Goal: Obtain resource: Download file/media

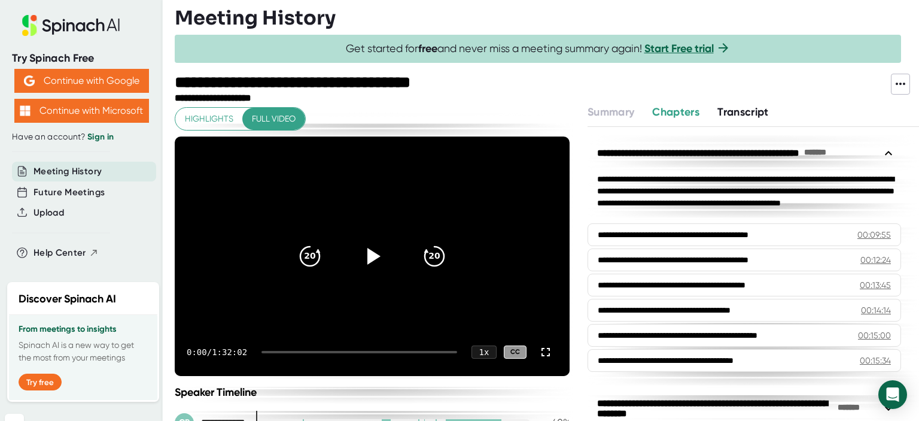
click at [902, 93] on button at bounding box center [900, 84] width 19 height 21
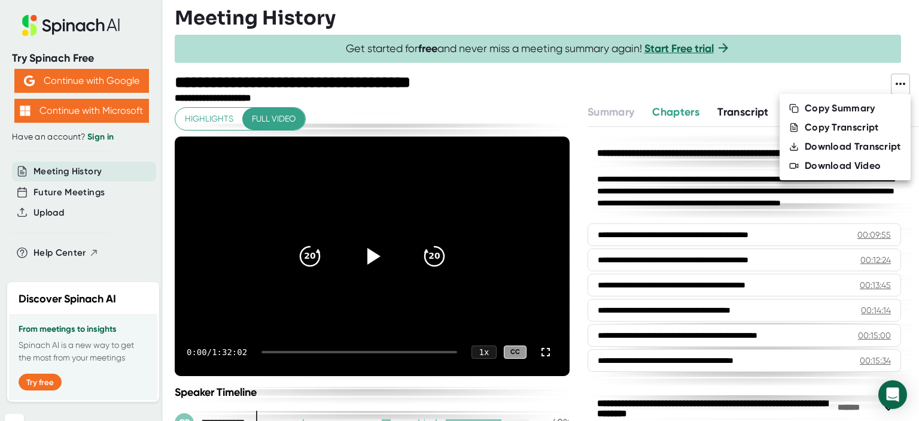
click at [587, 112] on div at bounding box center [459, 210] width 919 height 421
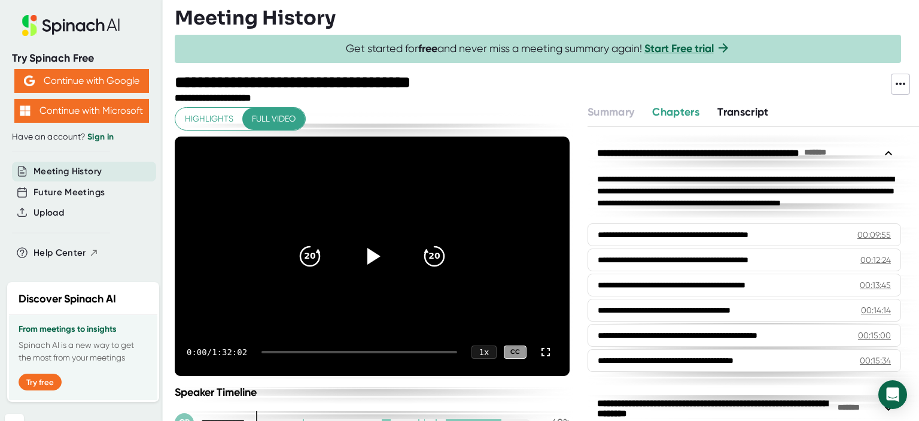
click at [900, 83] on icon at bounding box center [901, 84] width 10 height 2
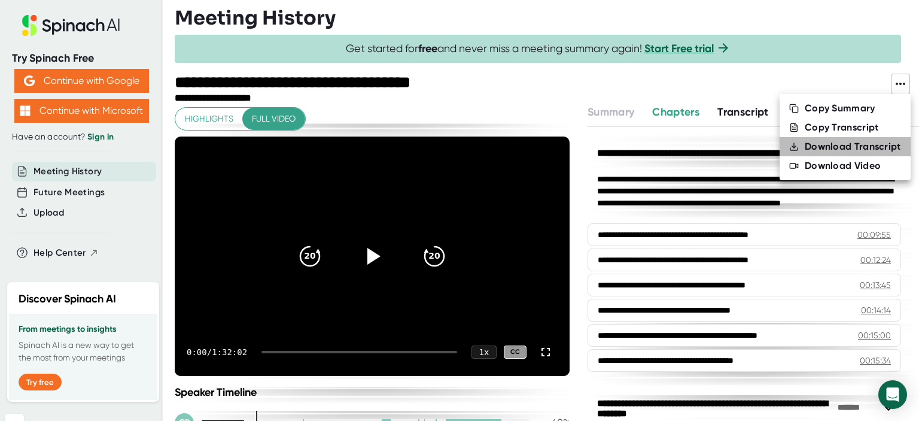
click at [873, 143] on div "Download Transcript" at bounding box center [853, 147] width 96 height 12
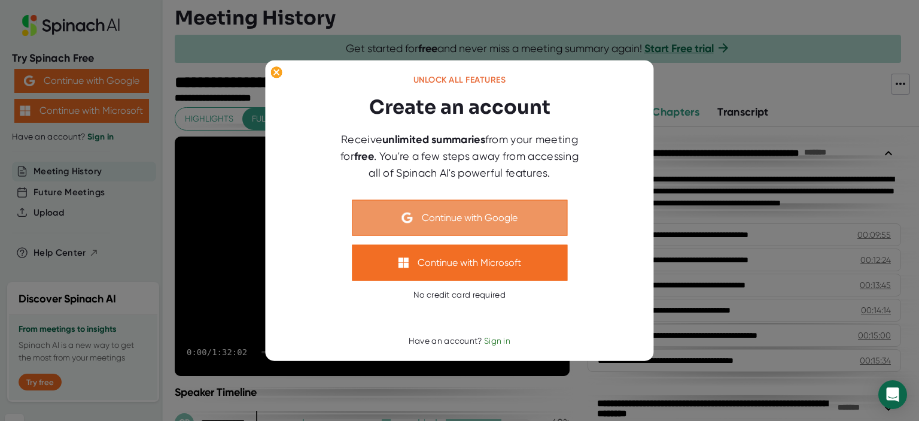
click at [541, 211] on button "Continue with Google" at bounding box center [459, 217] width 215 height 36
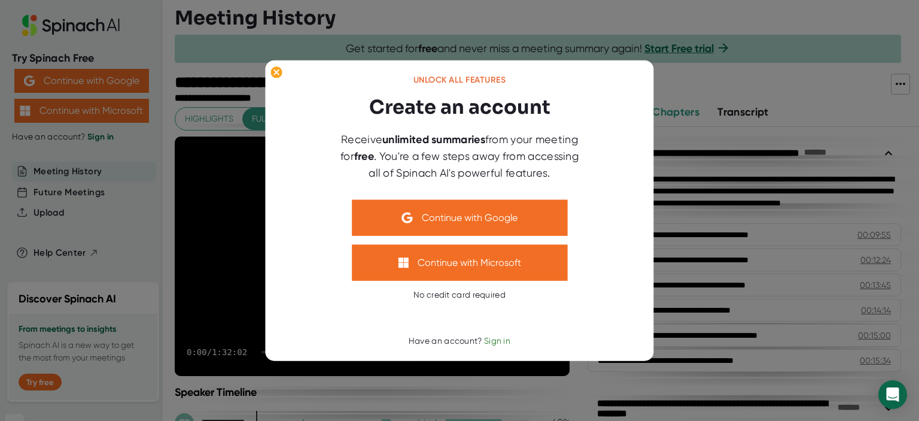
click at [696, 117] on div at bounding box center [459, 210] width 919 height 421
